Goal: Information Seeking & Learning: Learn about a topic

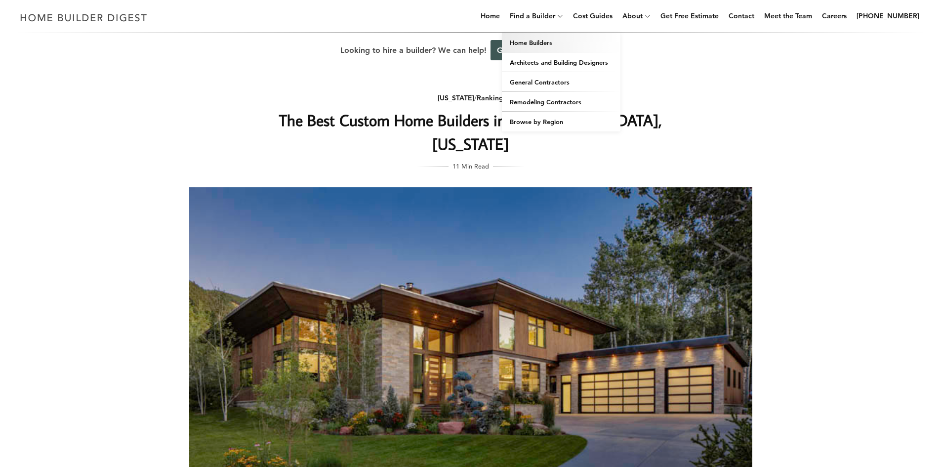
click at [538, 44] on link "Home Builders" at bounding box center [561, 43] width 119 height 20
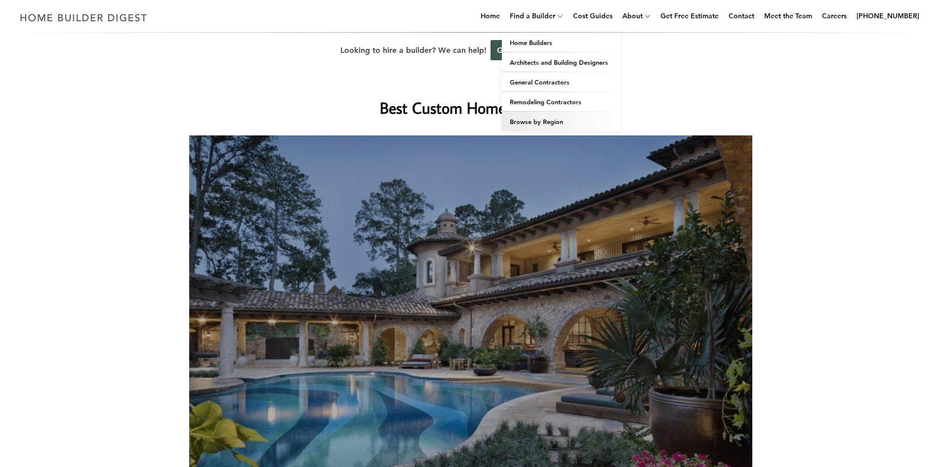
click at [555, 118] on link "Browse by Region" at bounding box center [561, 122] width 119 height 20
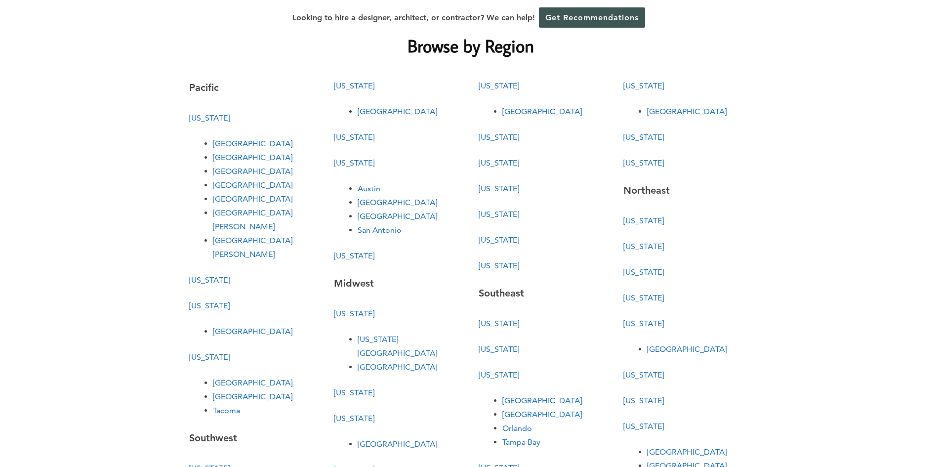
scroll to position [49, 0]
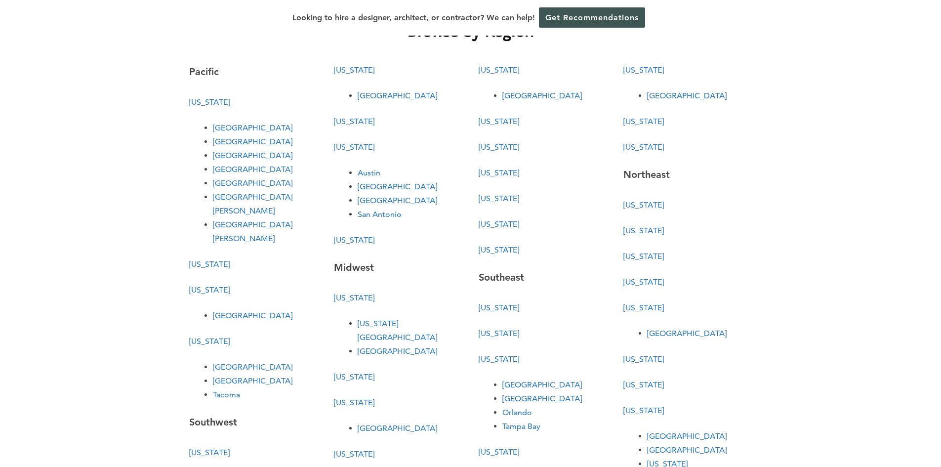
click at [234, 185] on link "San Francisco" at bounding box center [253, 182] width 80 height 9
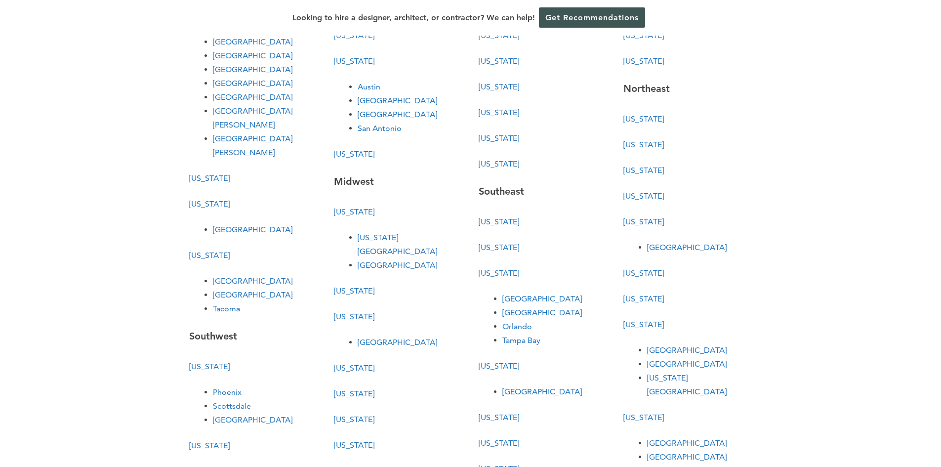
scroll to position [148, 0]
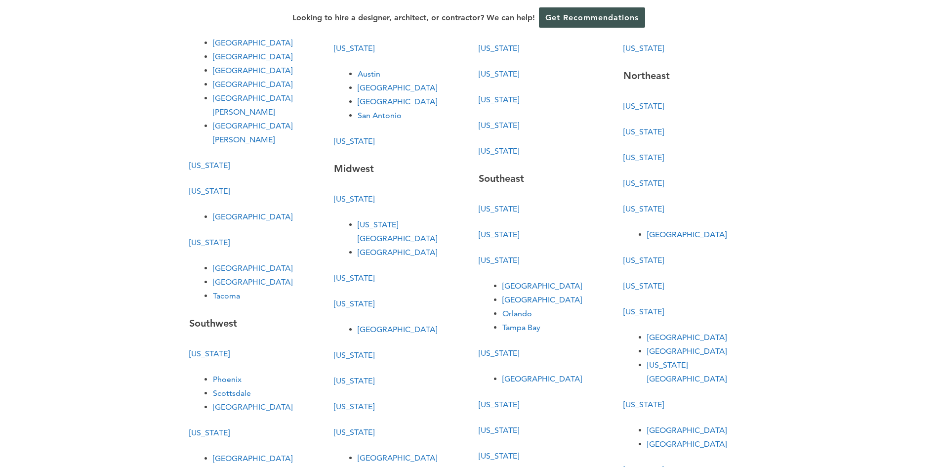
click at [362, 247] on link "[GEOGRAPHIC_DATA]" at bounding box center [398, 251] width 80 height 9
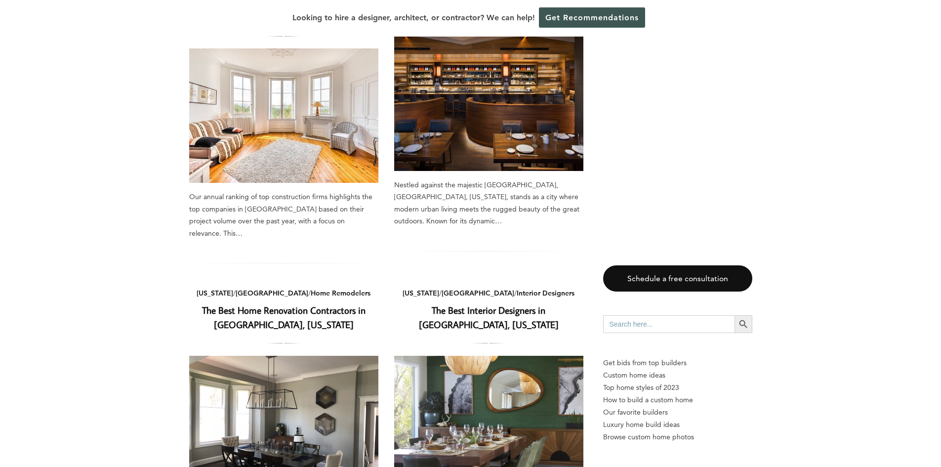
scroll to position [296, 0]
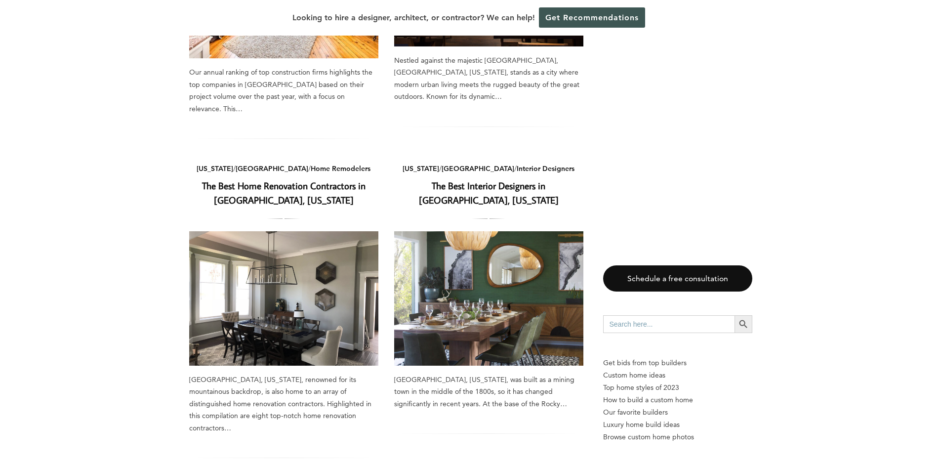
click at [280, 189] on link "The Best Home Renovation Contractors in [GEOGRAPHIC_DATA], [US_STATE]" at bounding box center [284, 192] width 164 height 27
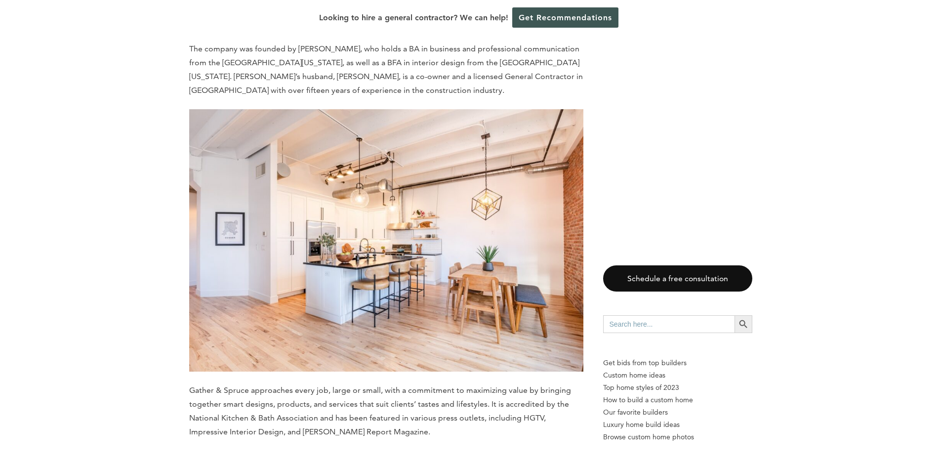
scroll to position [4928, 0]
